Goal: Find specific page/section: Find specific page/section

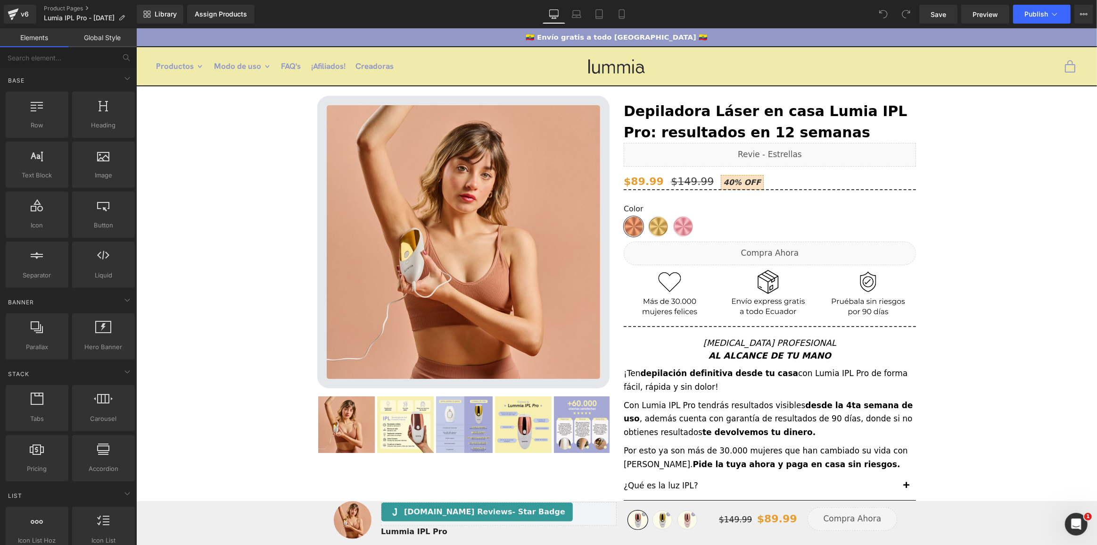
scroll to position [47, 0]
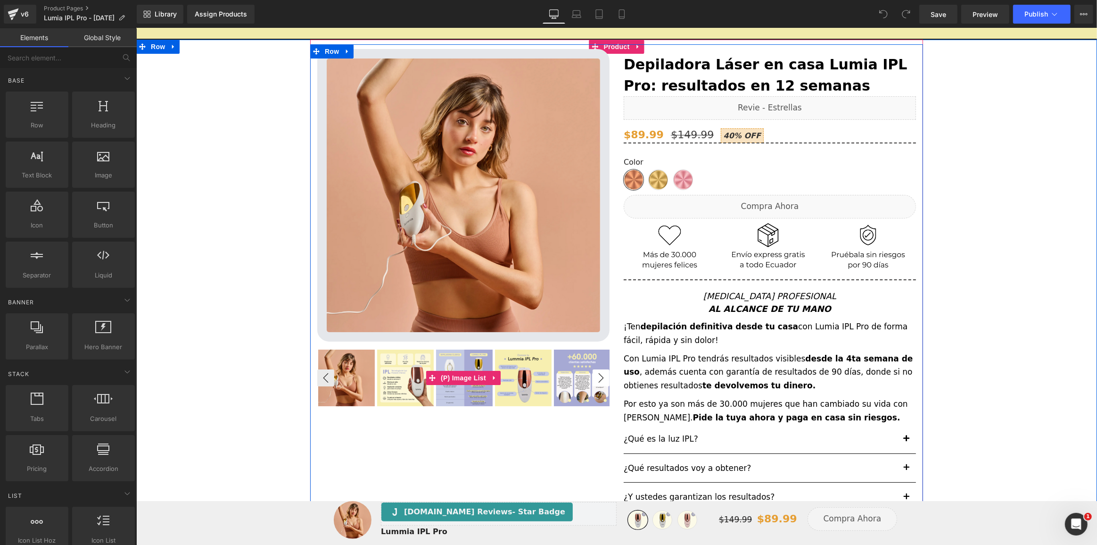
click at [597, 381] on button "›" at bounding box center [600, 377] width 17 height 17
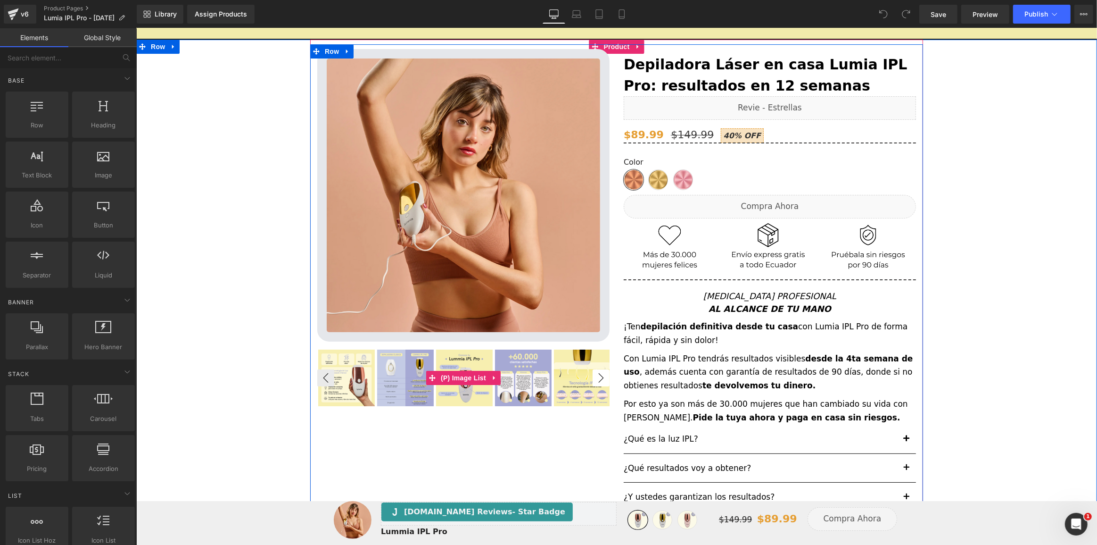
click at [597, 381] on button "›" at bounding box center [600, 377] width 17 height 17
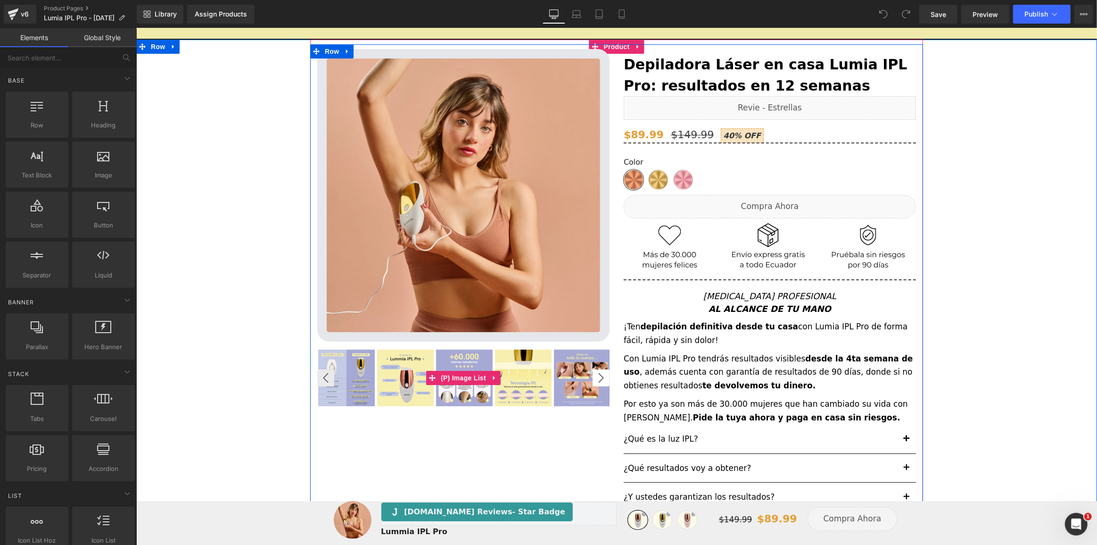
click at [597, 381] on button "›" at bounding box center [600, 377] width 17 height 17
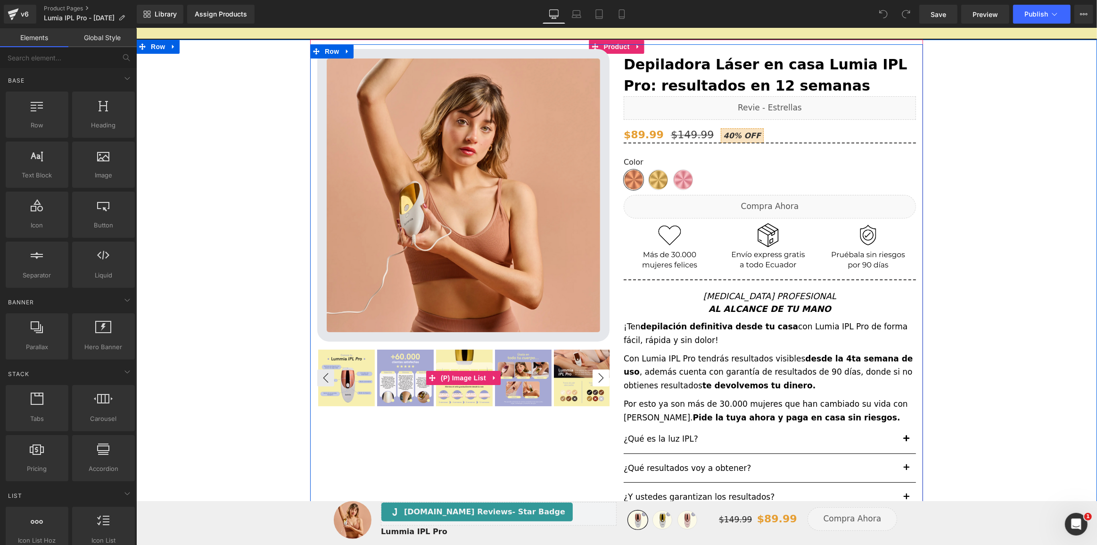
click at [597, 381] on button "›" at bounding box center [600, 377] width 17 height 17
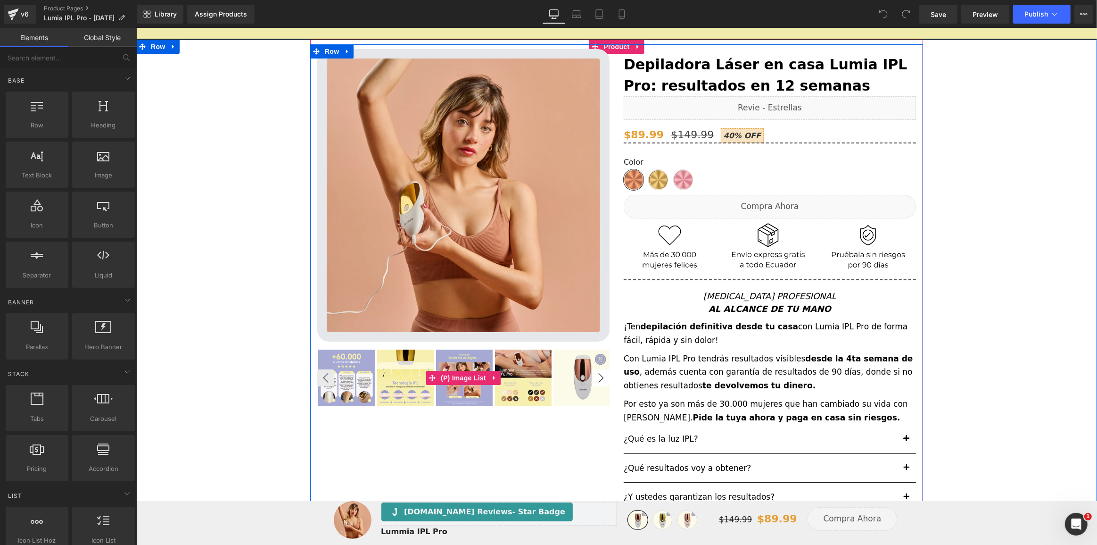
click at [597, 381] on button "›" at bounding box center [600, 377] width 17 height 17
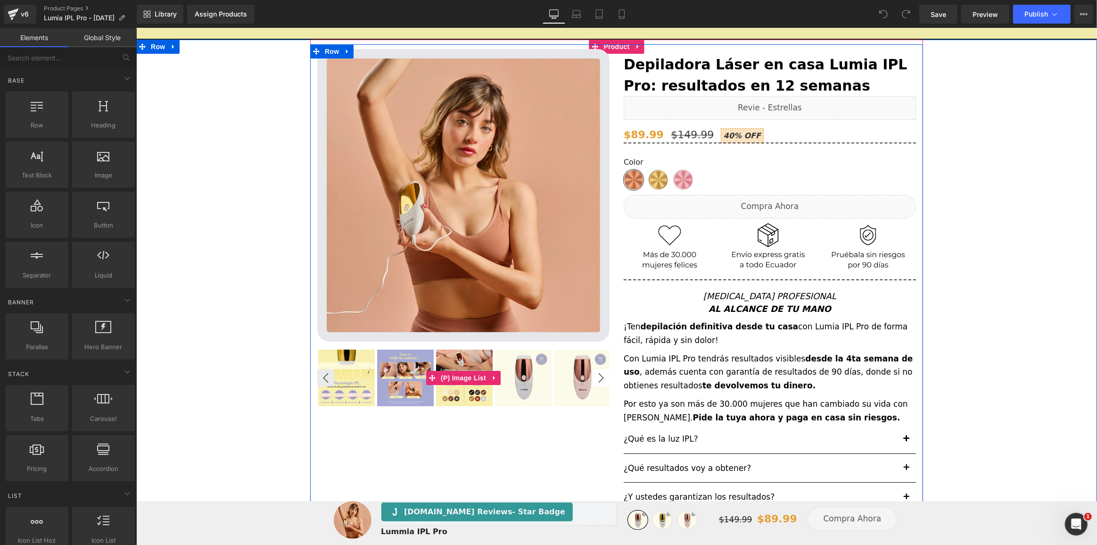
click at [597, 381] on button "›" at bounding box center [600, 377] width 17 height 17
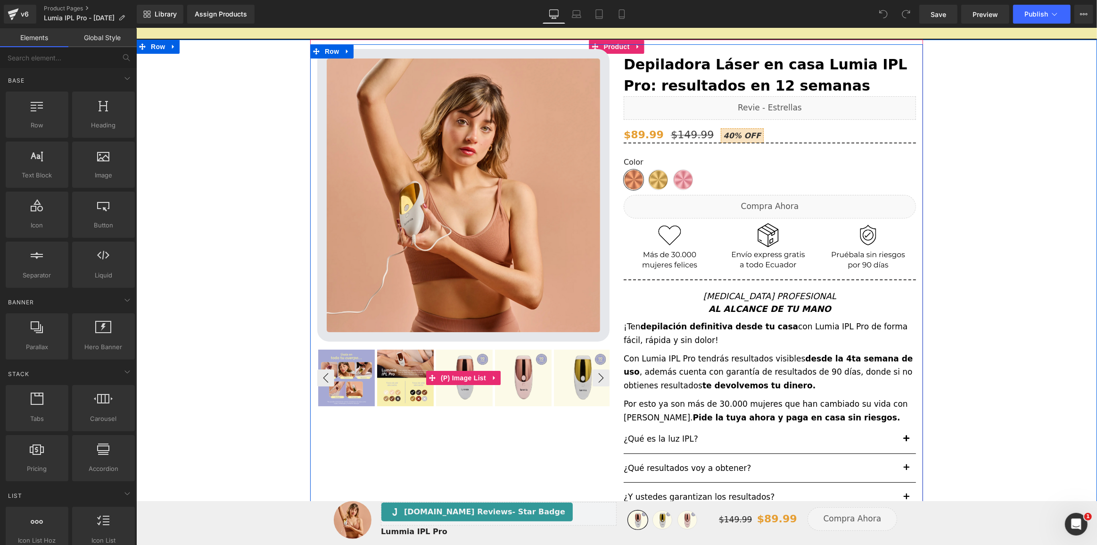
click at [554, 368] on img at bounding box center [582, 377] width 57 height 57
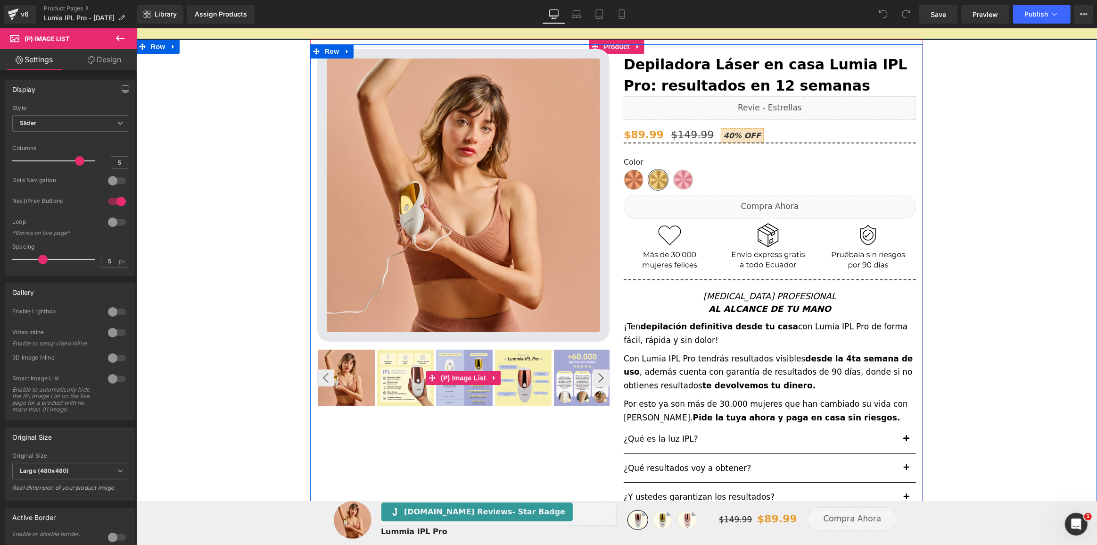
click at [516, 365] on img at bounding box center [523, 377] width 57 height 57
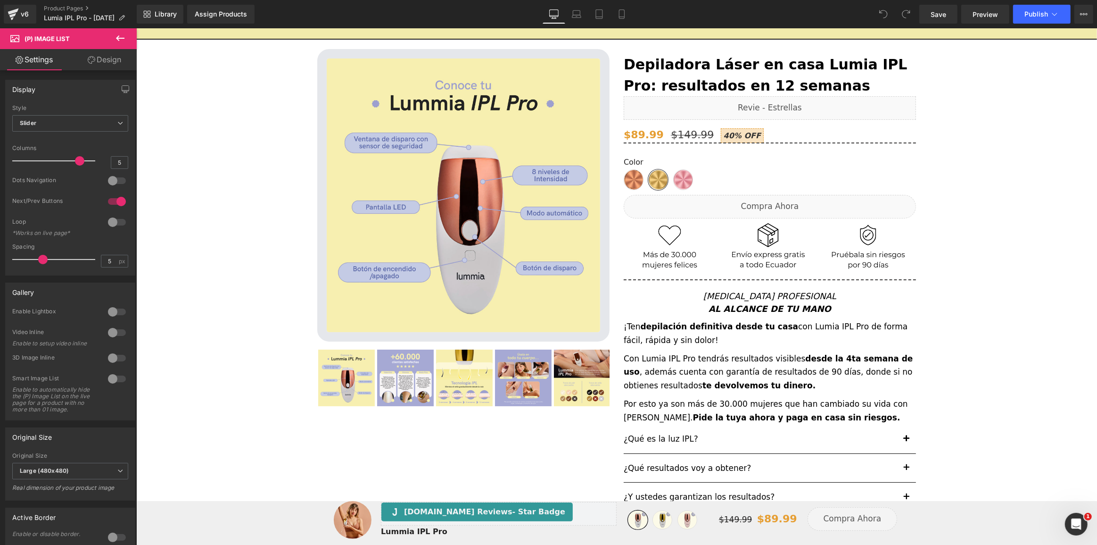
click at [115, 39] on icon at bounding box center [120, 38] width 11 height 11
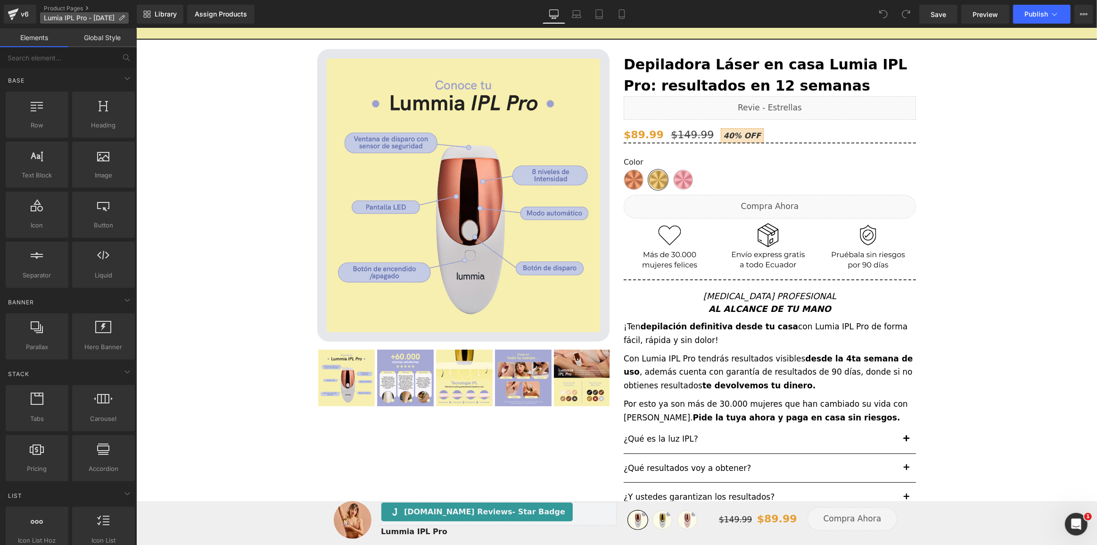
click at [125, 18] on icon at bounding box center [121, 18] width 7 height 7
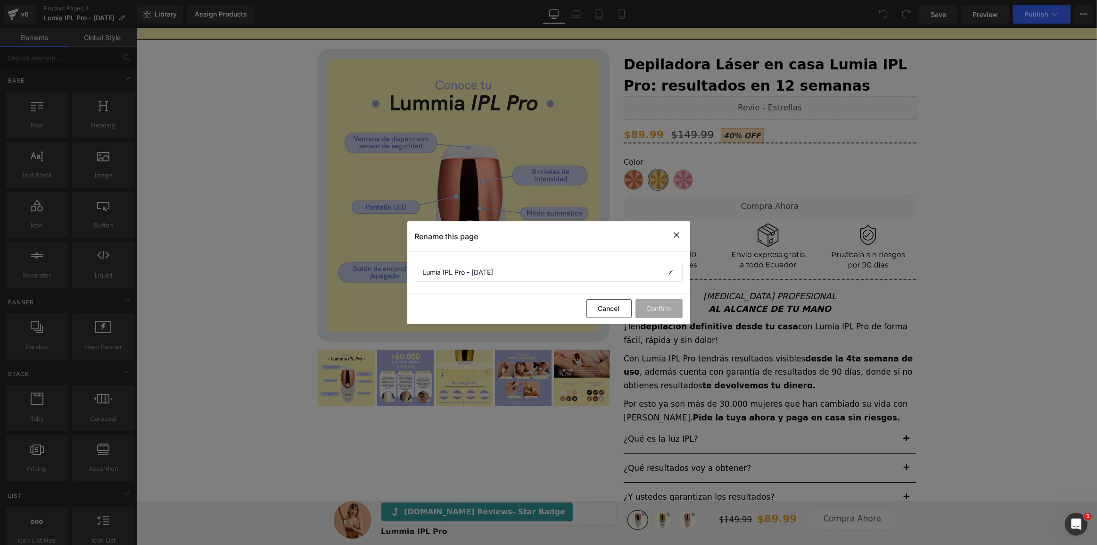
click at [679, 237] on icon at bounding box center [677, 235] width 11 height 12
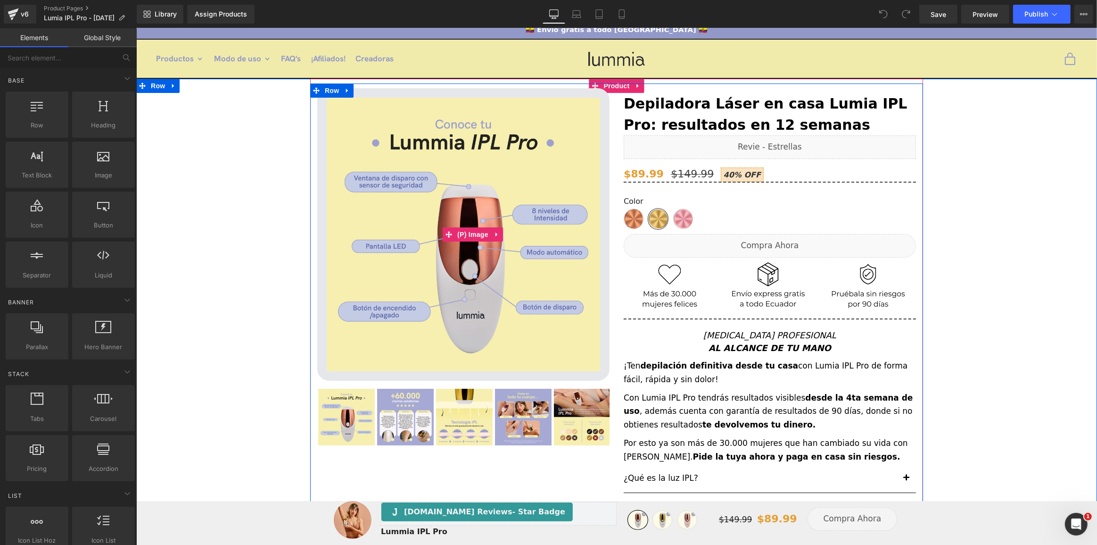
scroll to position [0, 0]
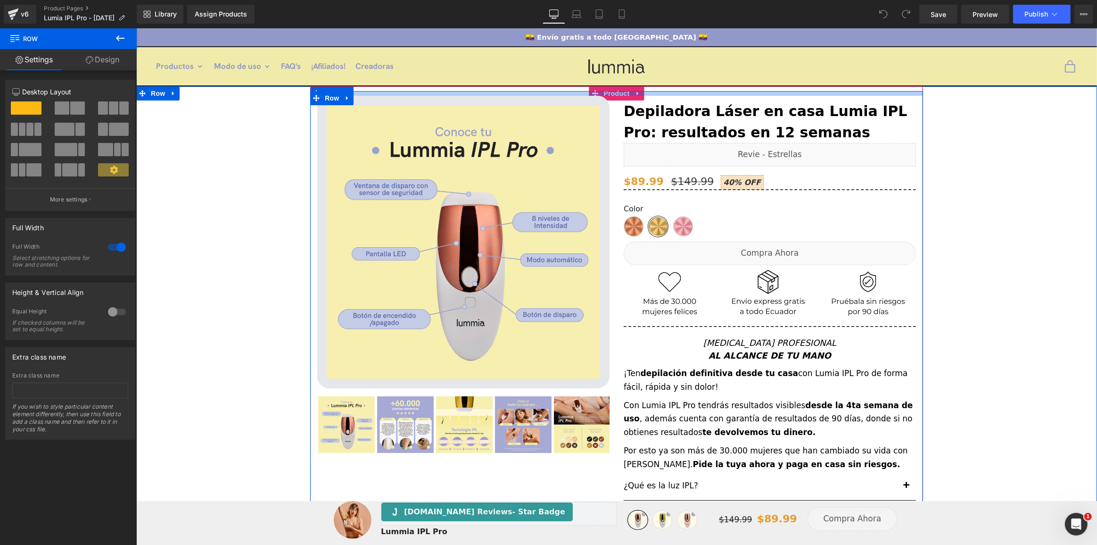
click at [634, 95] on div at bounding box center [616, 93] width 613 height 5
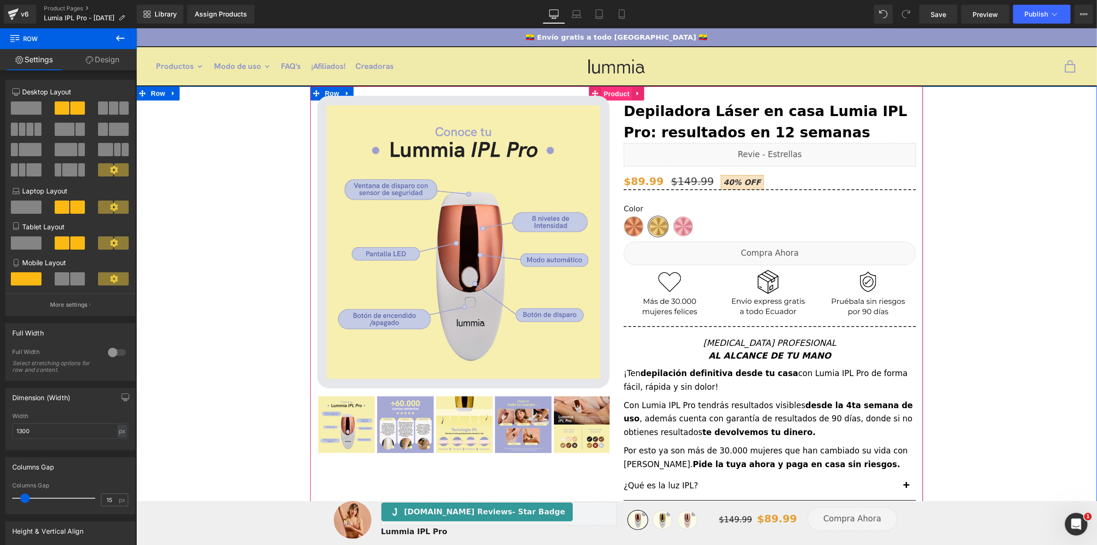
click at [628, 90] on span "Product" at bounding box center [616, 94] width 31 height 14
